Goal: Task Accomplishment & Management: Complete application form

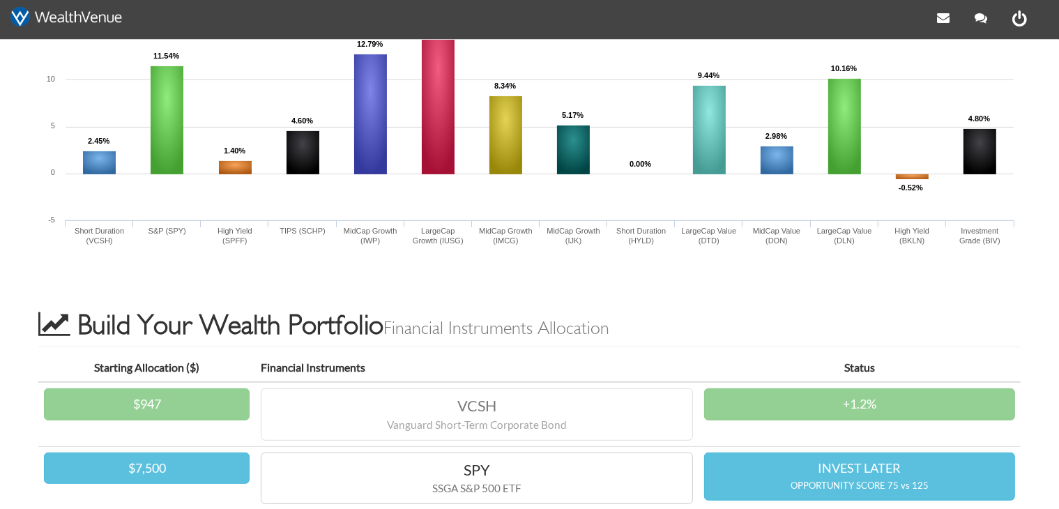
scroll to position [736, 0]
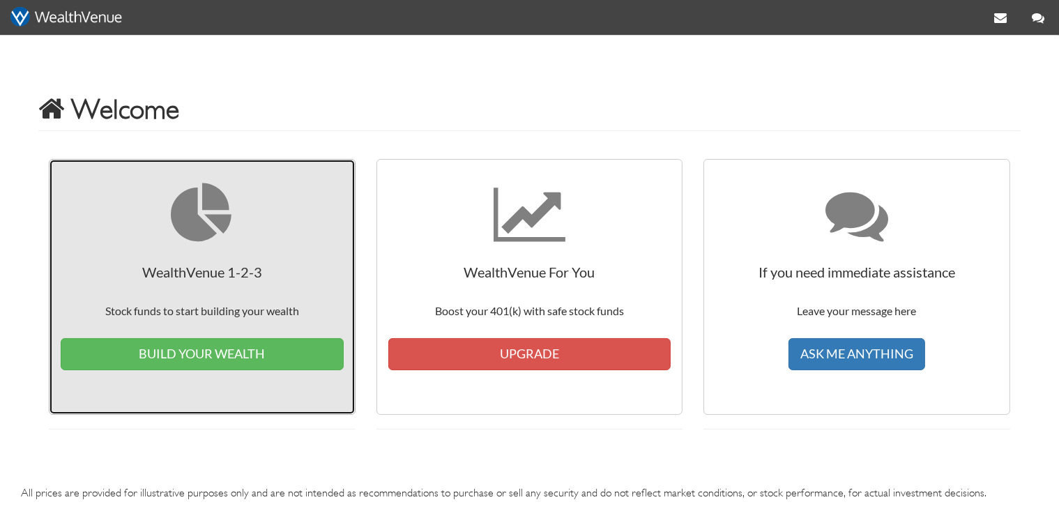
click at [190, 270] on span "WealthVenue 1-2-3 Stock funds to start building your wealth BUILD YOUR WEALTH" at bounding box center [202, 317] width 283 height 107
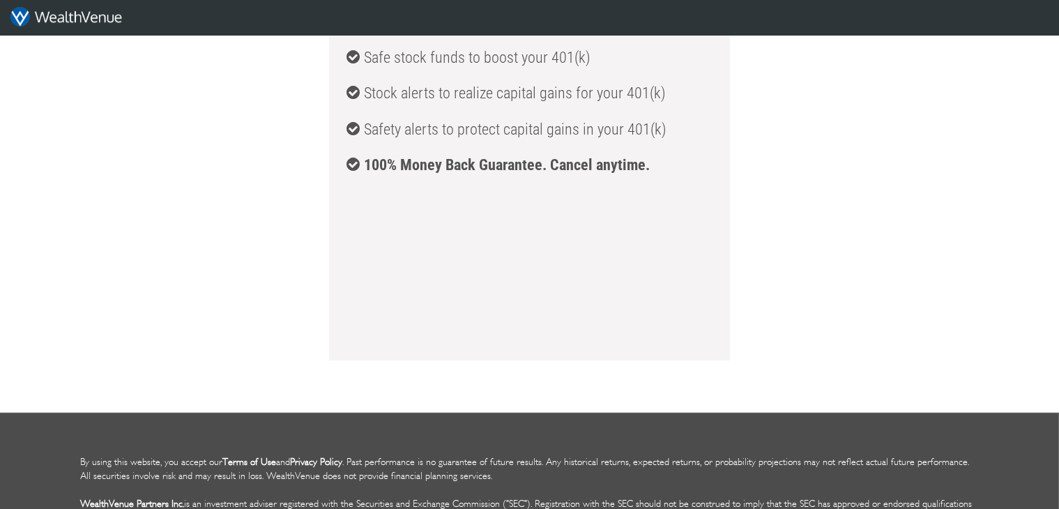
scroll to position [513, 0]
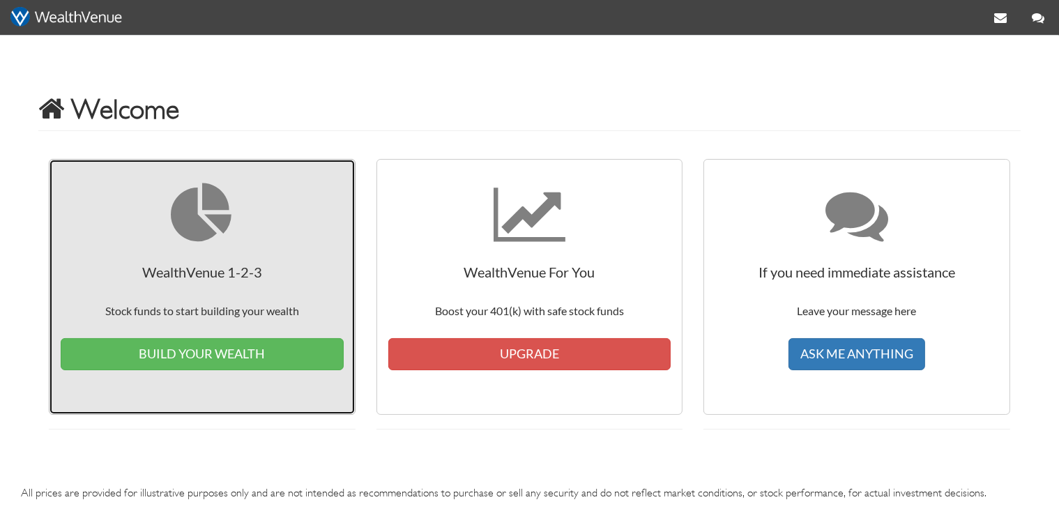
click at [296, 294] on link "WealthVenue 1-2-3 Stock funds to start building your wealth BUILD YOUR WEALTH" at bounding box center [202, 287] width 307 height 256
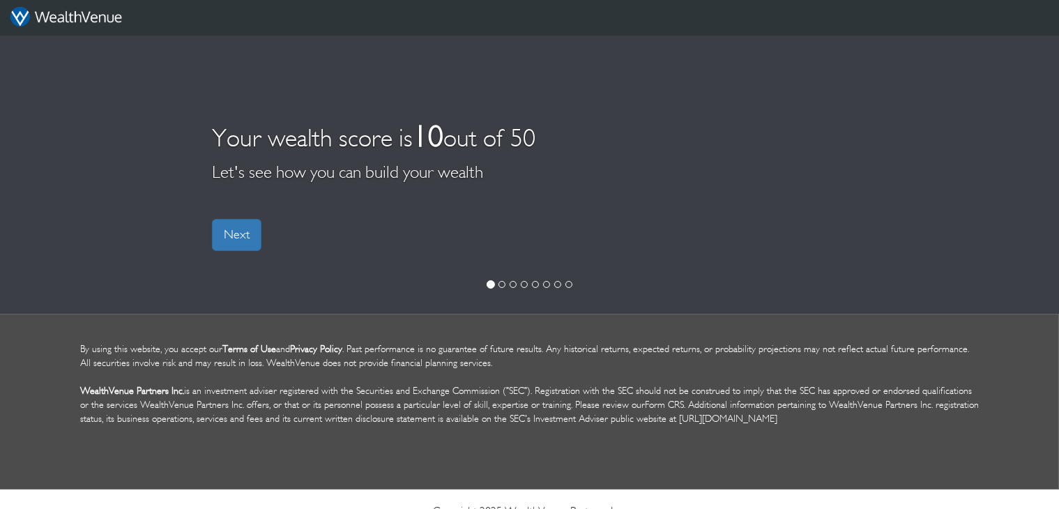
click at [211, 242] on div "Your wealth score is 10 out of 50 Let's see how you can build your wealth Next" at bounding box center [529, 174] width 1059 height 279
click at [227, 241] on link "Next" at bounding box center [236, 235] width 49 height 32
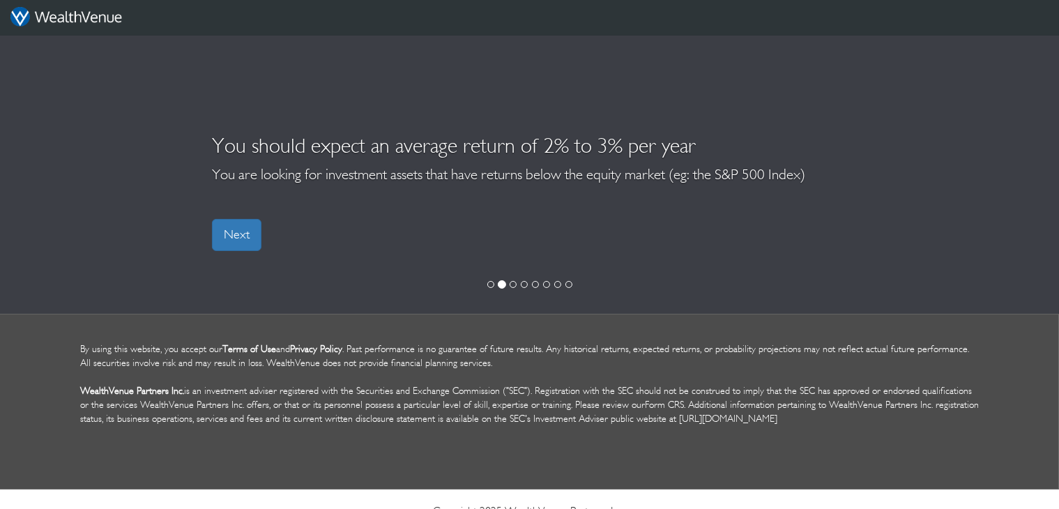
click at [227, 241] on link "Next" at bounding box center [236, 235] width 49 height 32
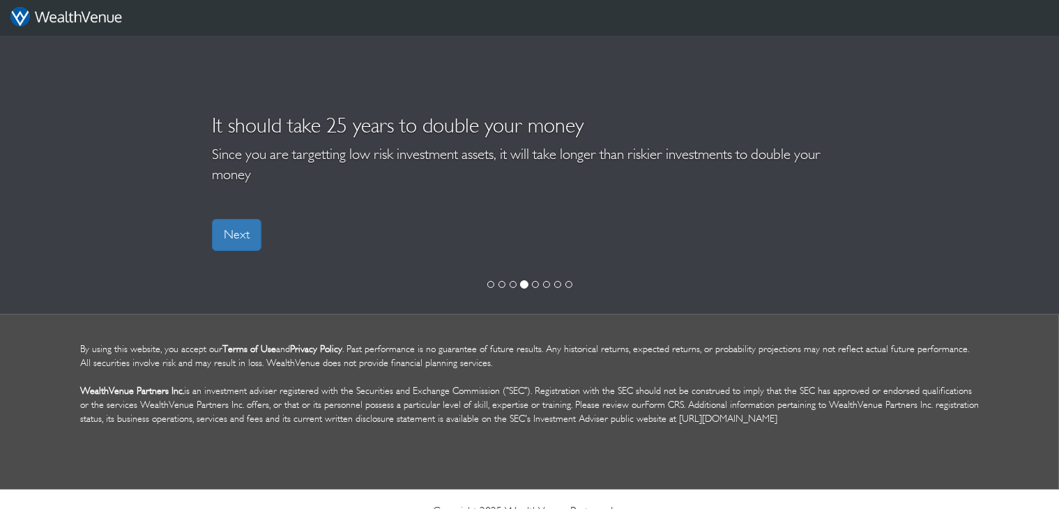
click at [227, 241] on link "Next" at bounding box center [236, 235] width 49 height 32
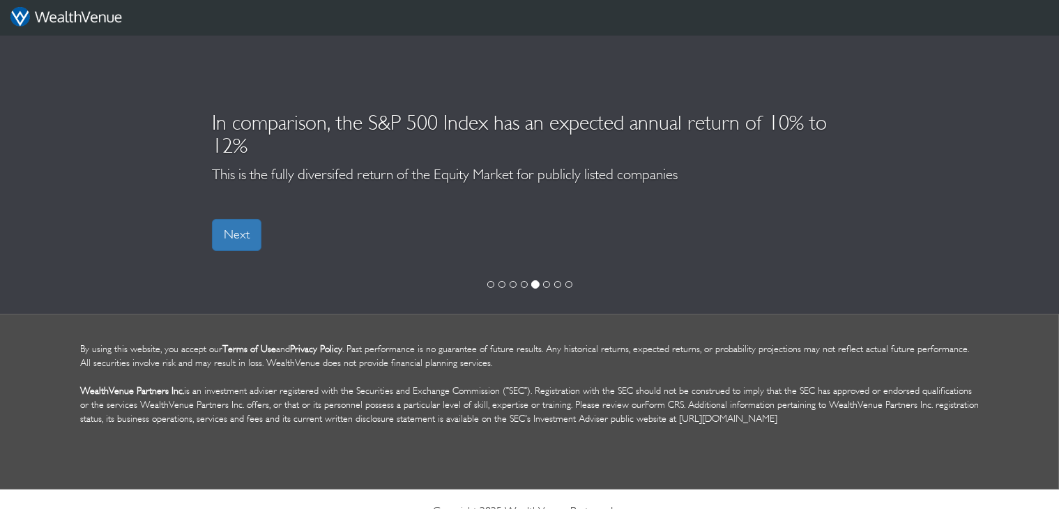
click at [227, 241] on link "Next" at bounding box center [236, 235] width 49 height 32
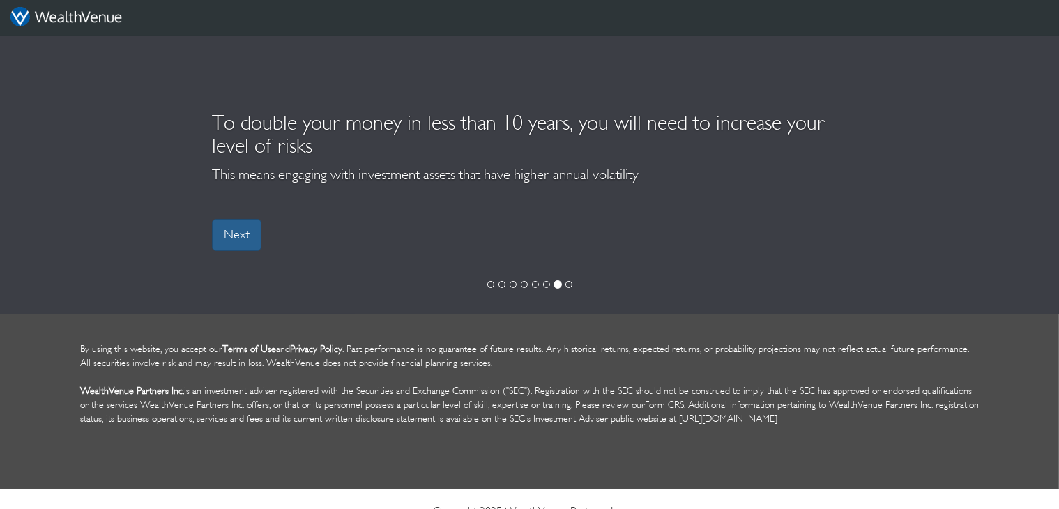
click at [227, 240] on link "Next" at bounding box center [236, 235] width 49 height 32
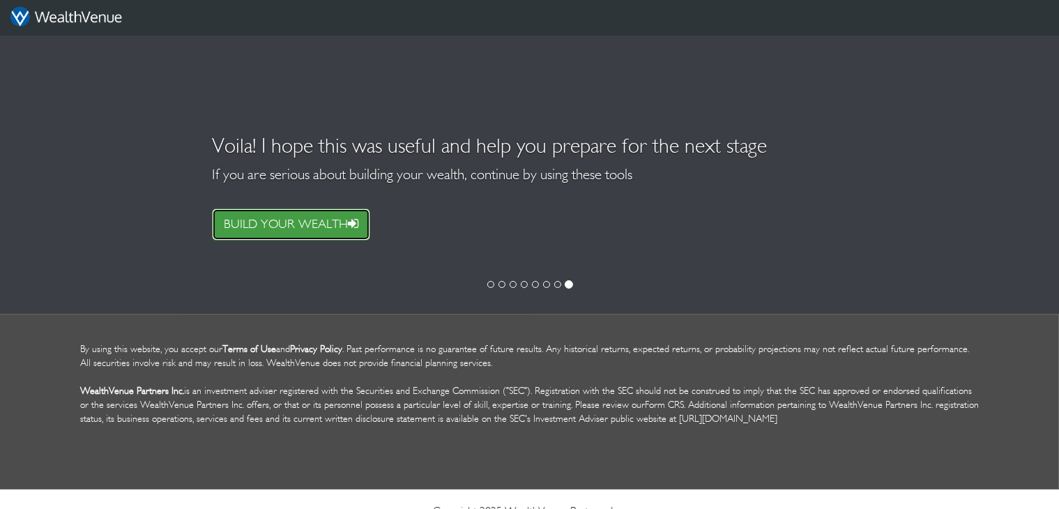
click at [227, 240] on link "BUILD YOUR WEALTH" at bounding box center [291, 224] width 158 height 32
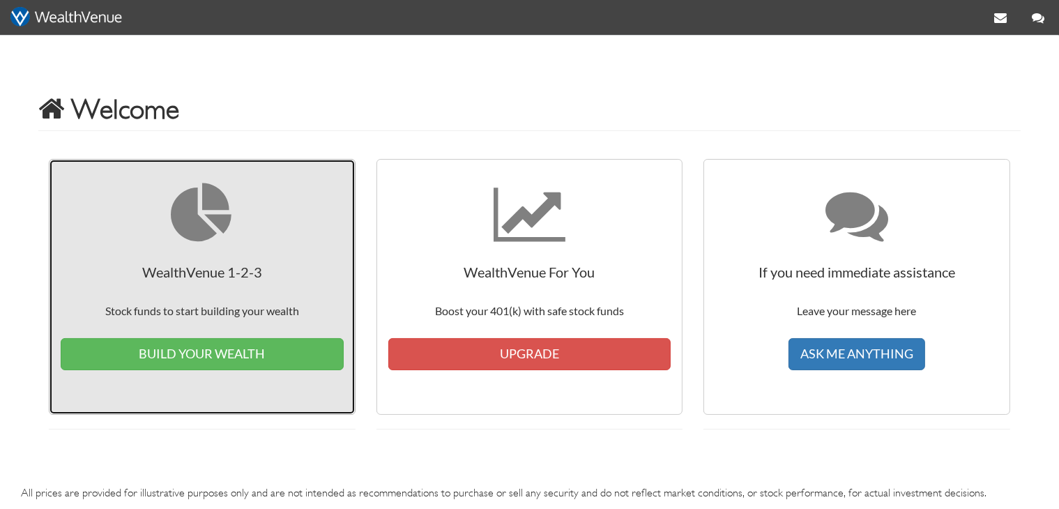
click at [227, 240] on icon at bounding box center [202, 214] width 63 height 63
